Goal: Task Accomplishment & Management: Manage account settings

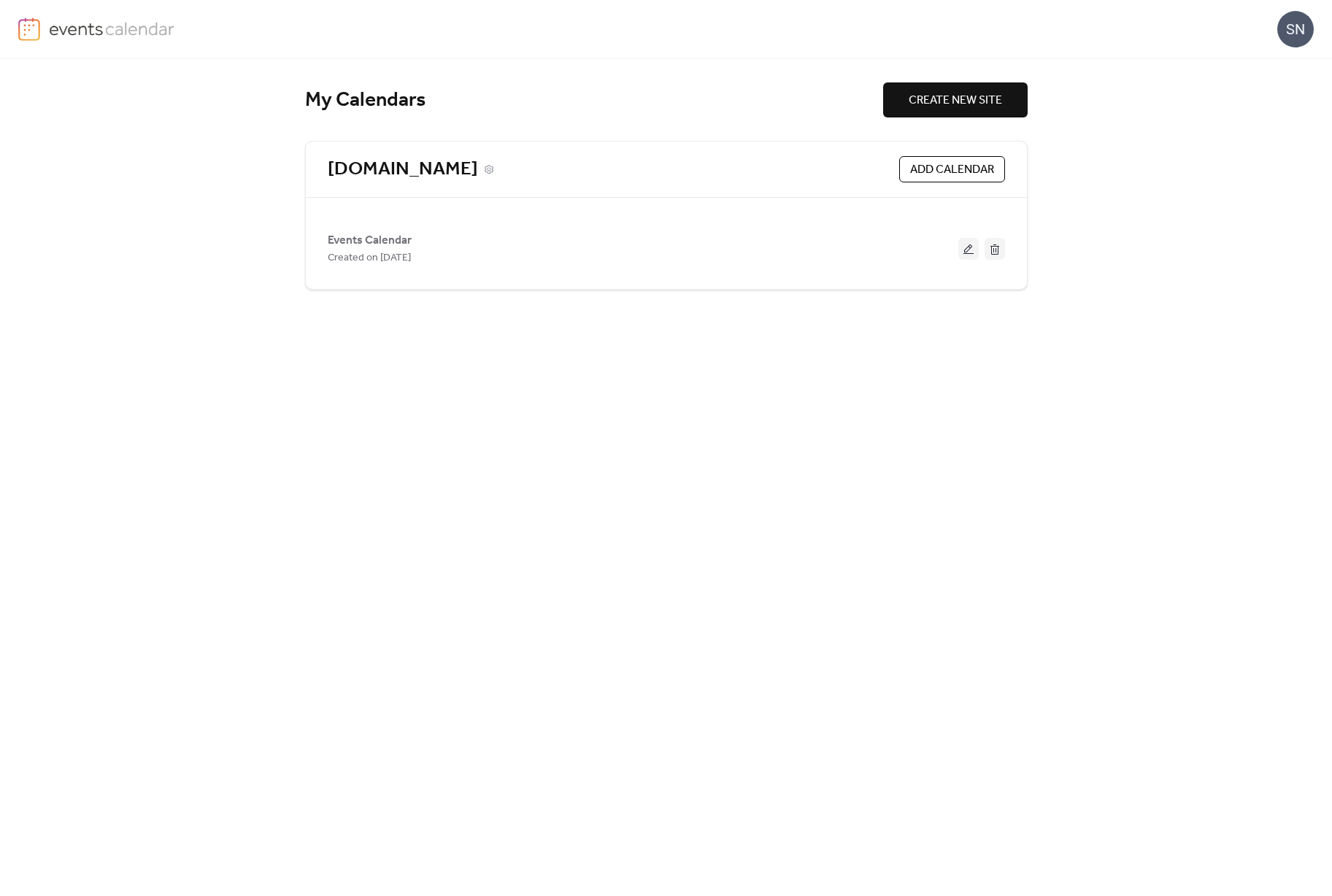
click at [372, 163] on link "[DOMAIN_NAME]" at bounding box center [403, 170] width 150 height 24
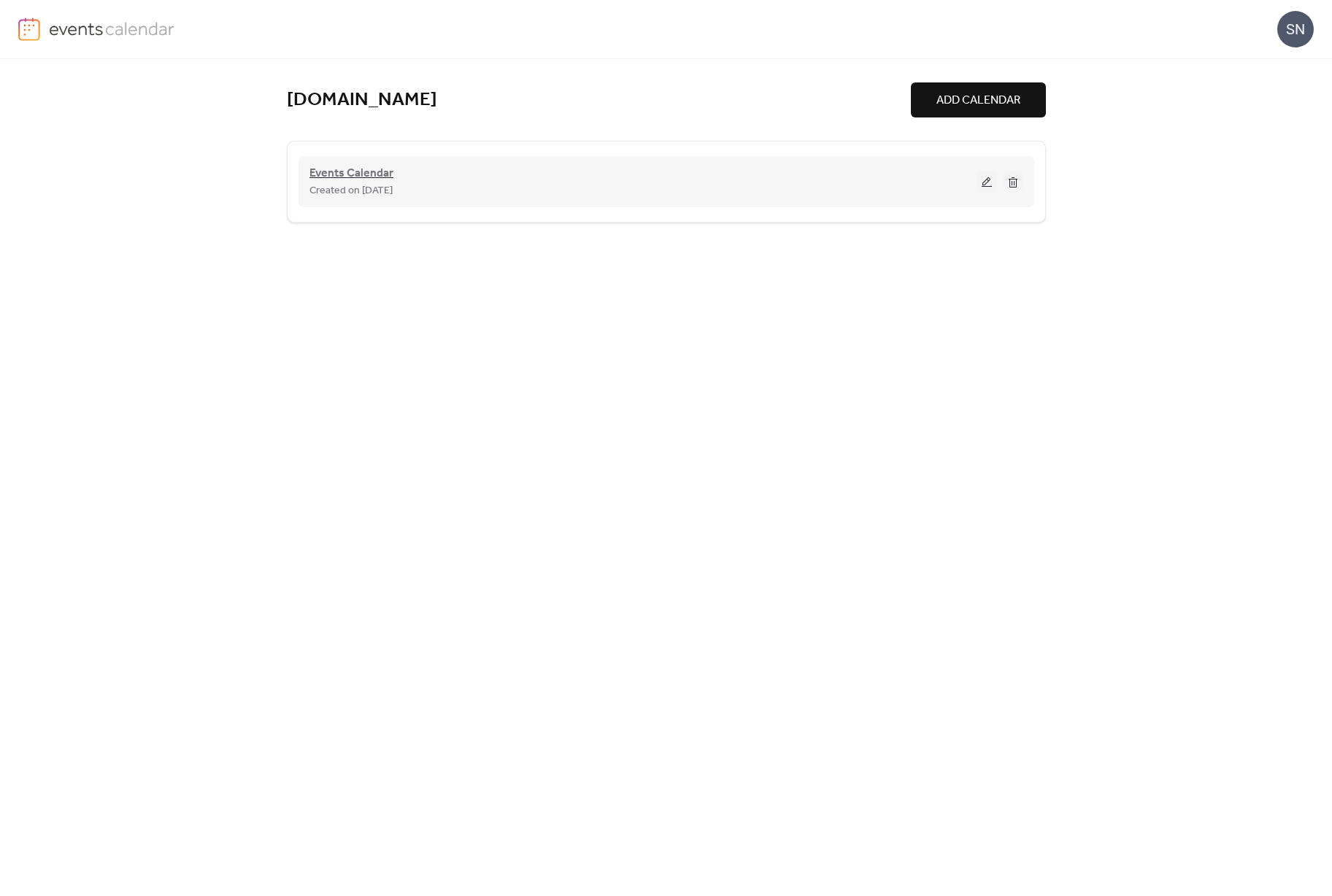
click at [367, 178] on span "Events Calendar" at bounding box center [351, 174] width 84 height 18
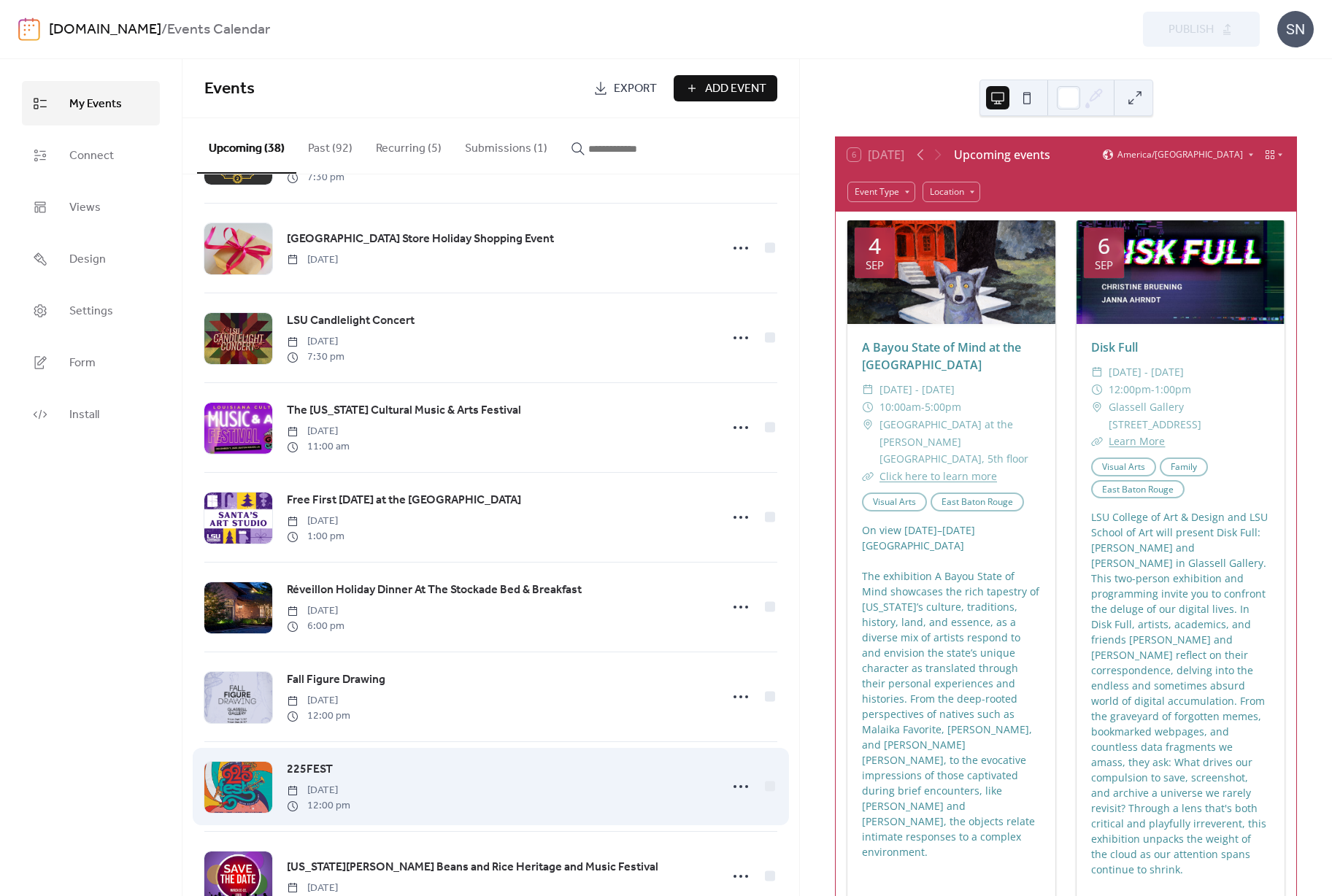
scroll to position [2510, 0]
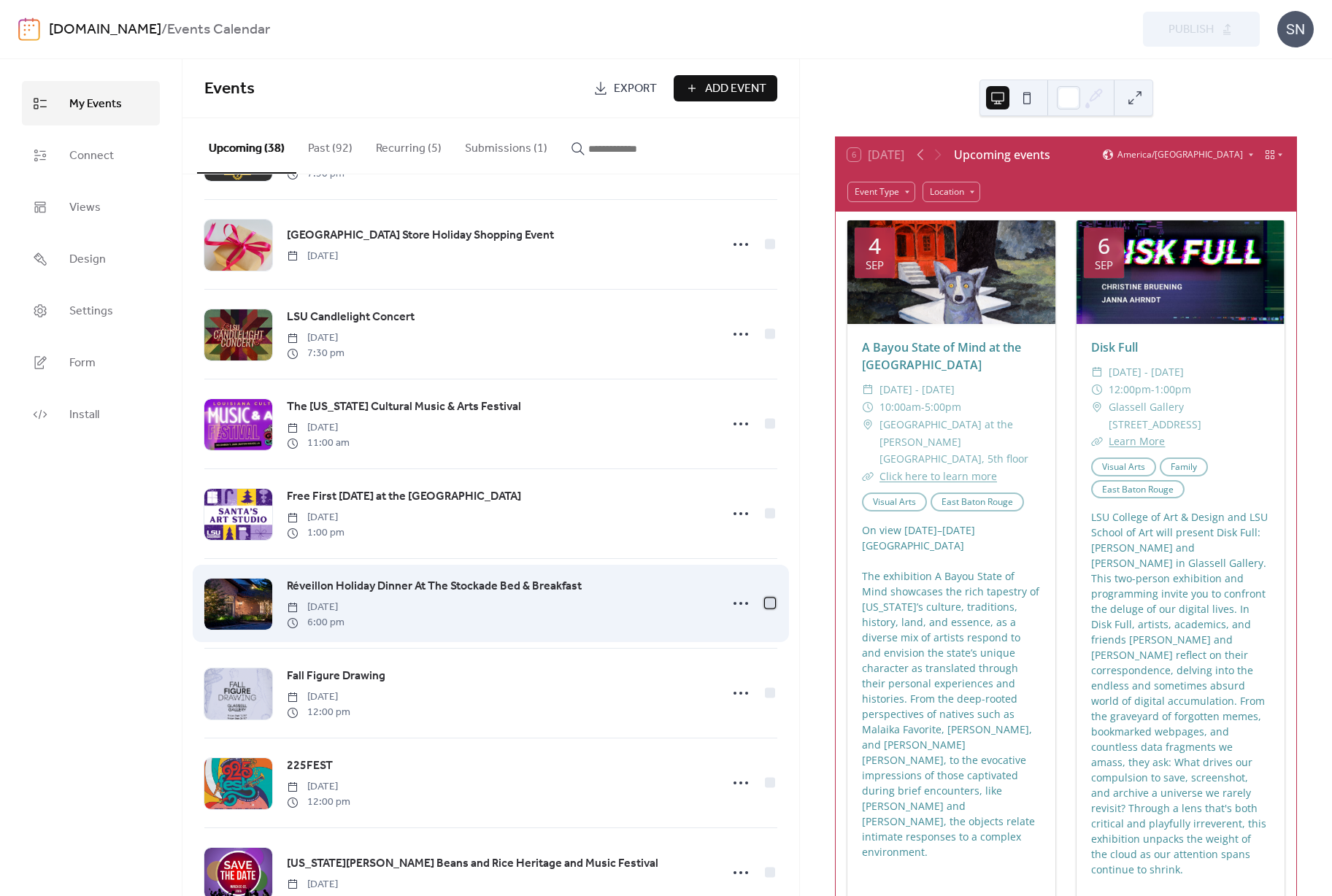
click at [765, 602] on div at bounding box center [770, 603] width 10 height 10
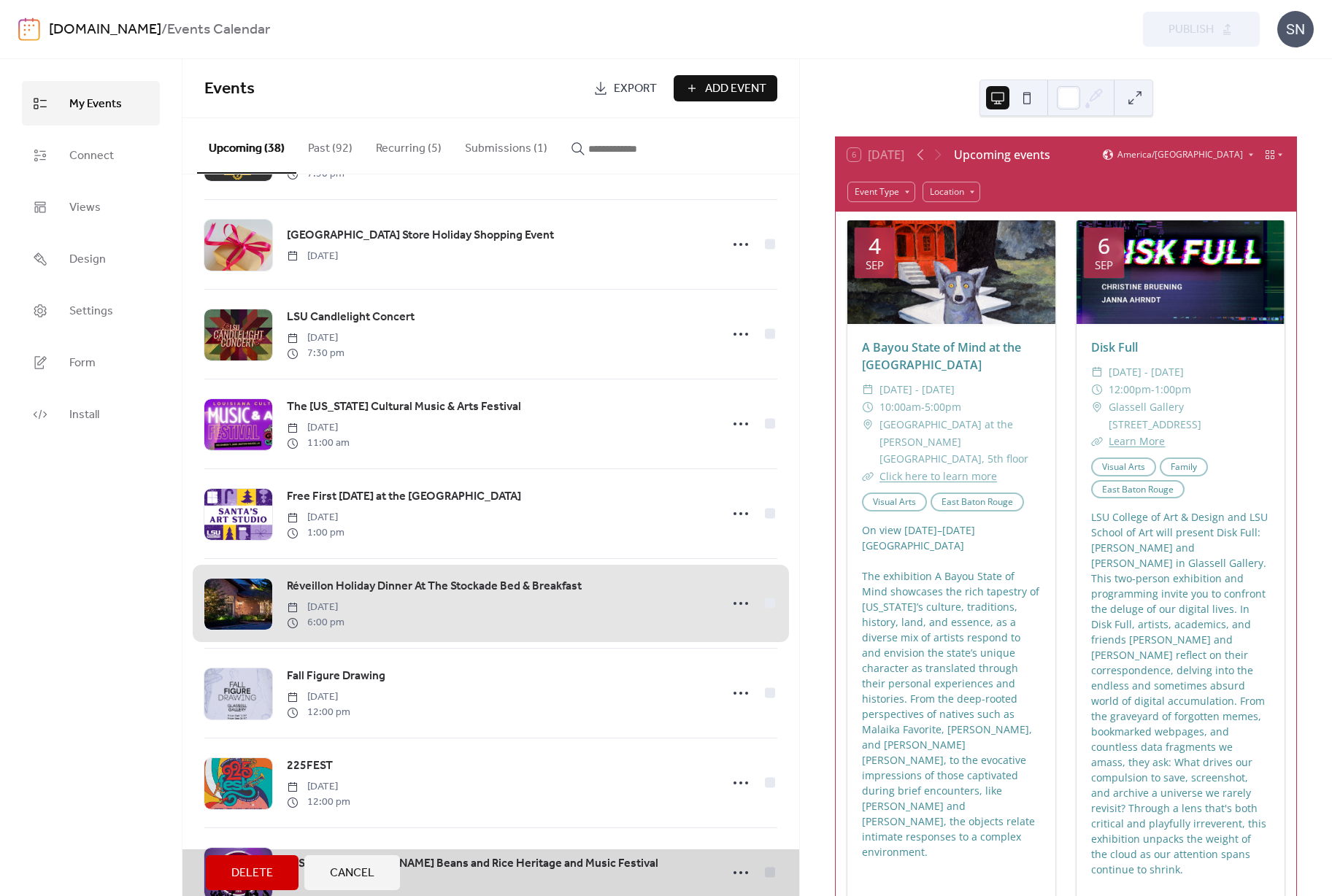
click at [220, 869] on button "Delete" at bounding box center [253, 873] width 93 height 35
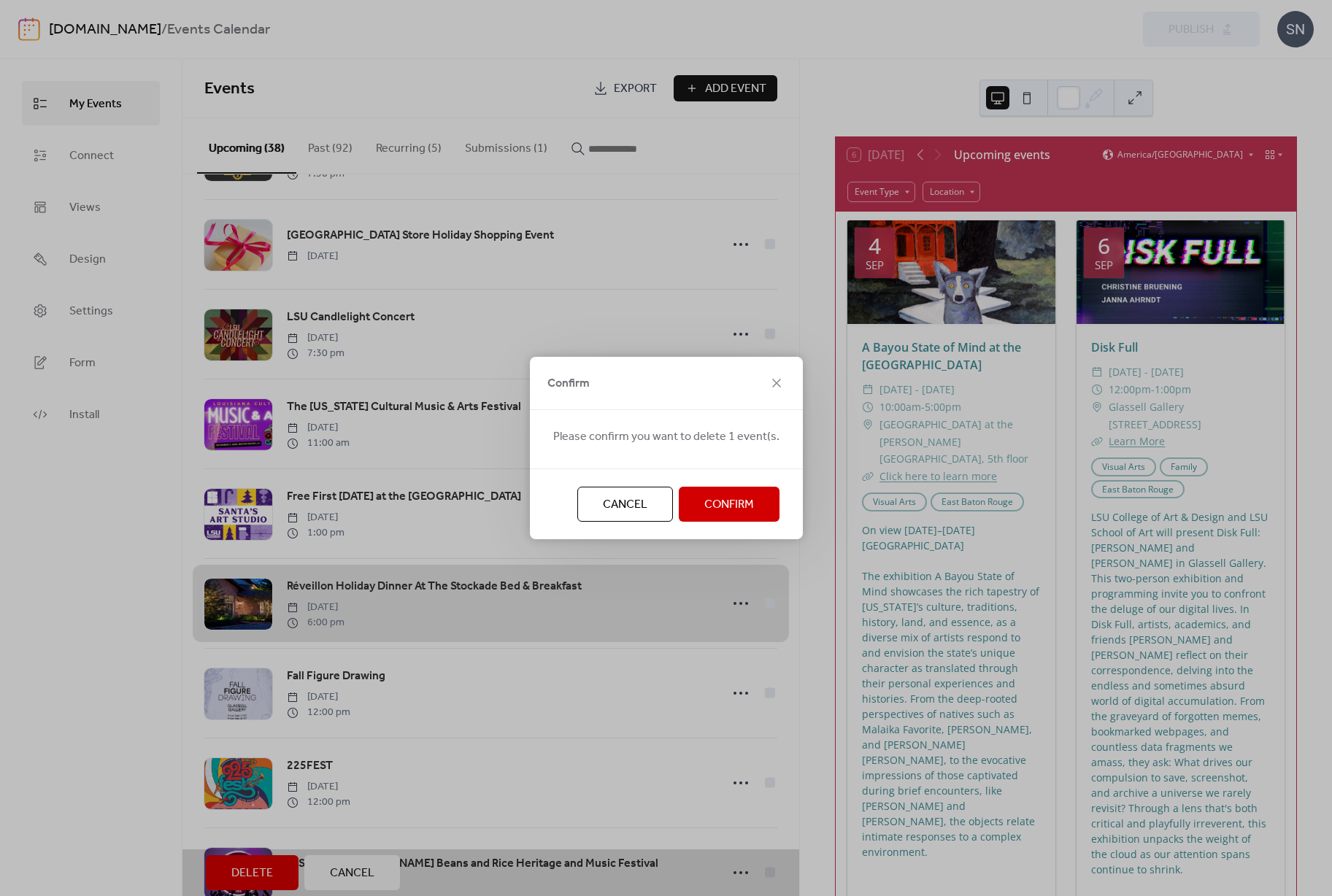
click at [726, 492] on button "Confirm" at bounding box center [729, 504] width 100 height 35
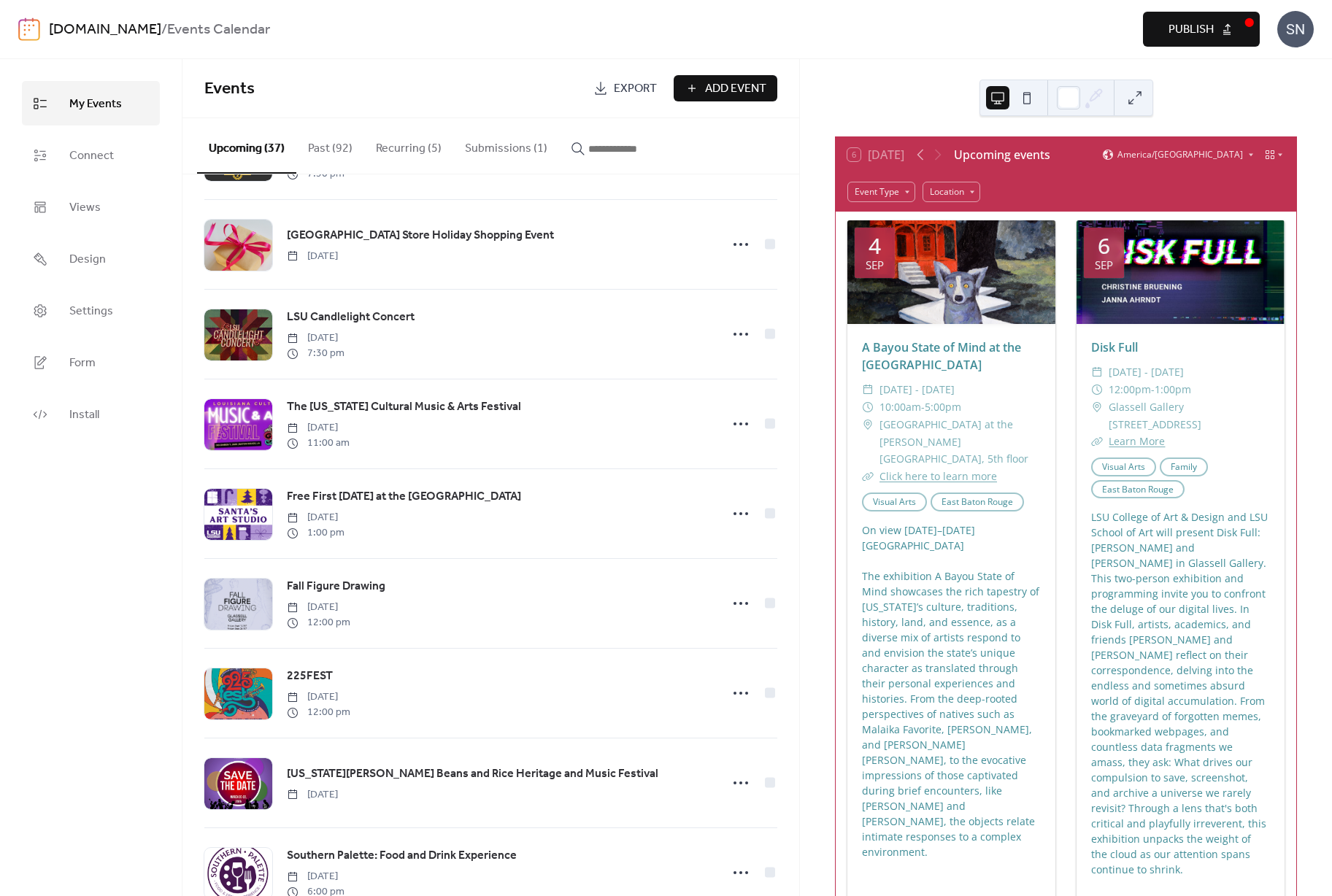
click at [1204, 39] on span "Publish" at bounding box center [1191, 30] width 46 height 18
